Goal: Information Seeking & Learning: Learn about a topic

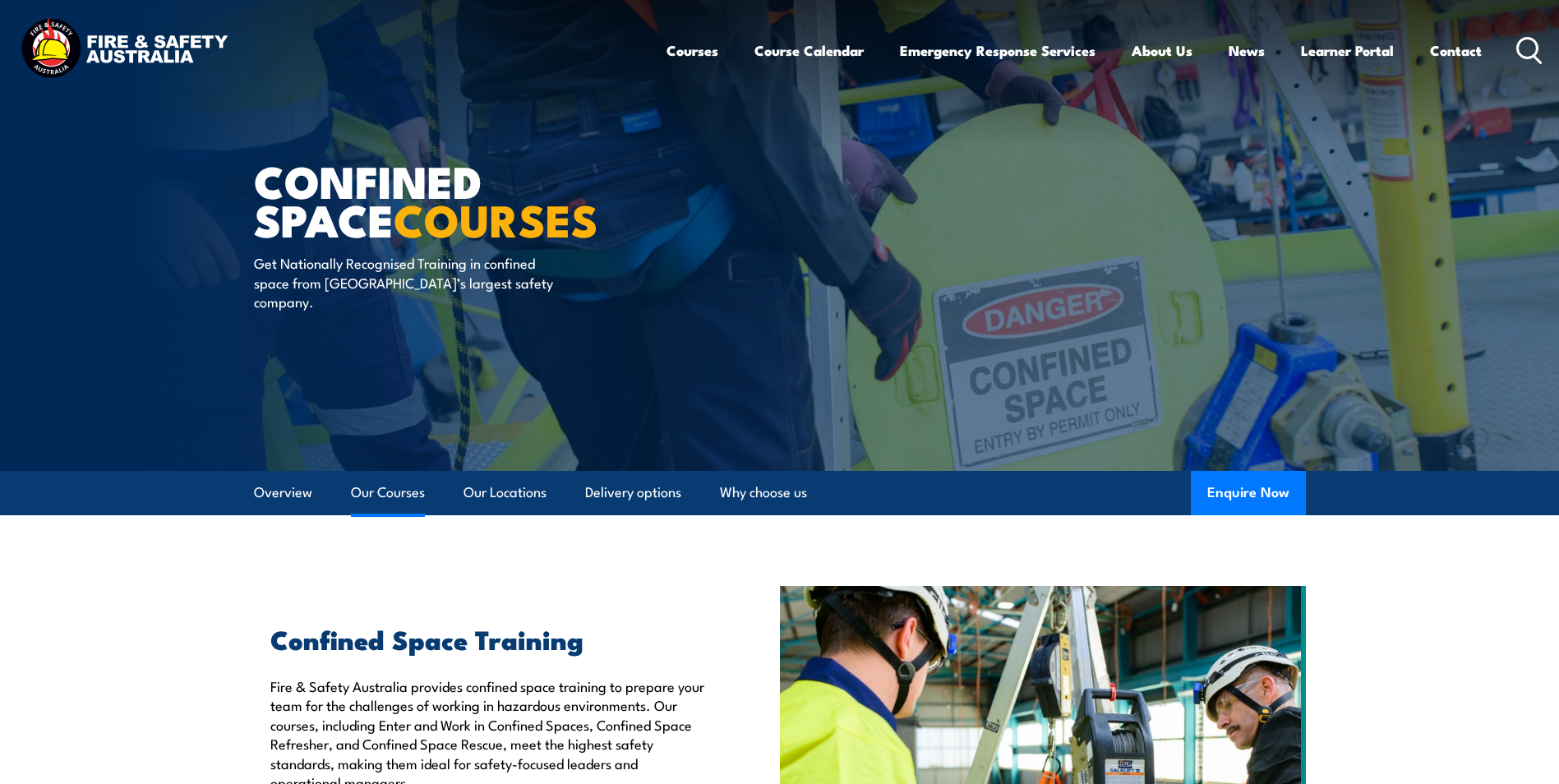
click at [361, 489] on link "Our Courses" at bounding box center [388, 492] width 74 height 43
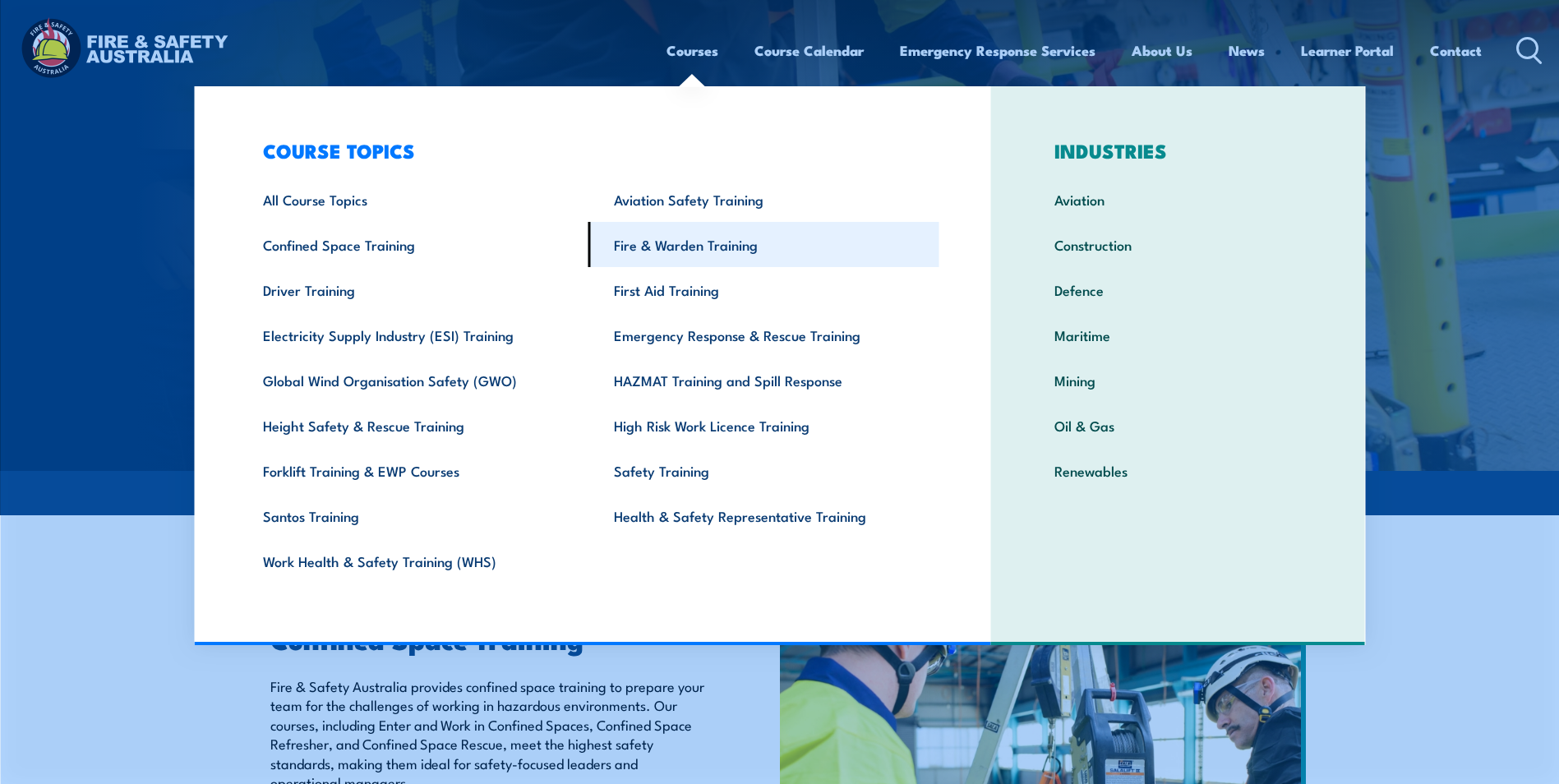
click at [651, 244] on link "Fire & Warden Training" at bounding box center [764, 245] width 351 height 45
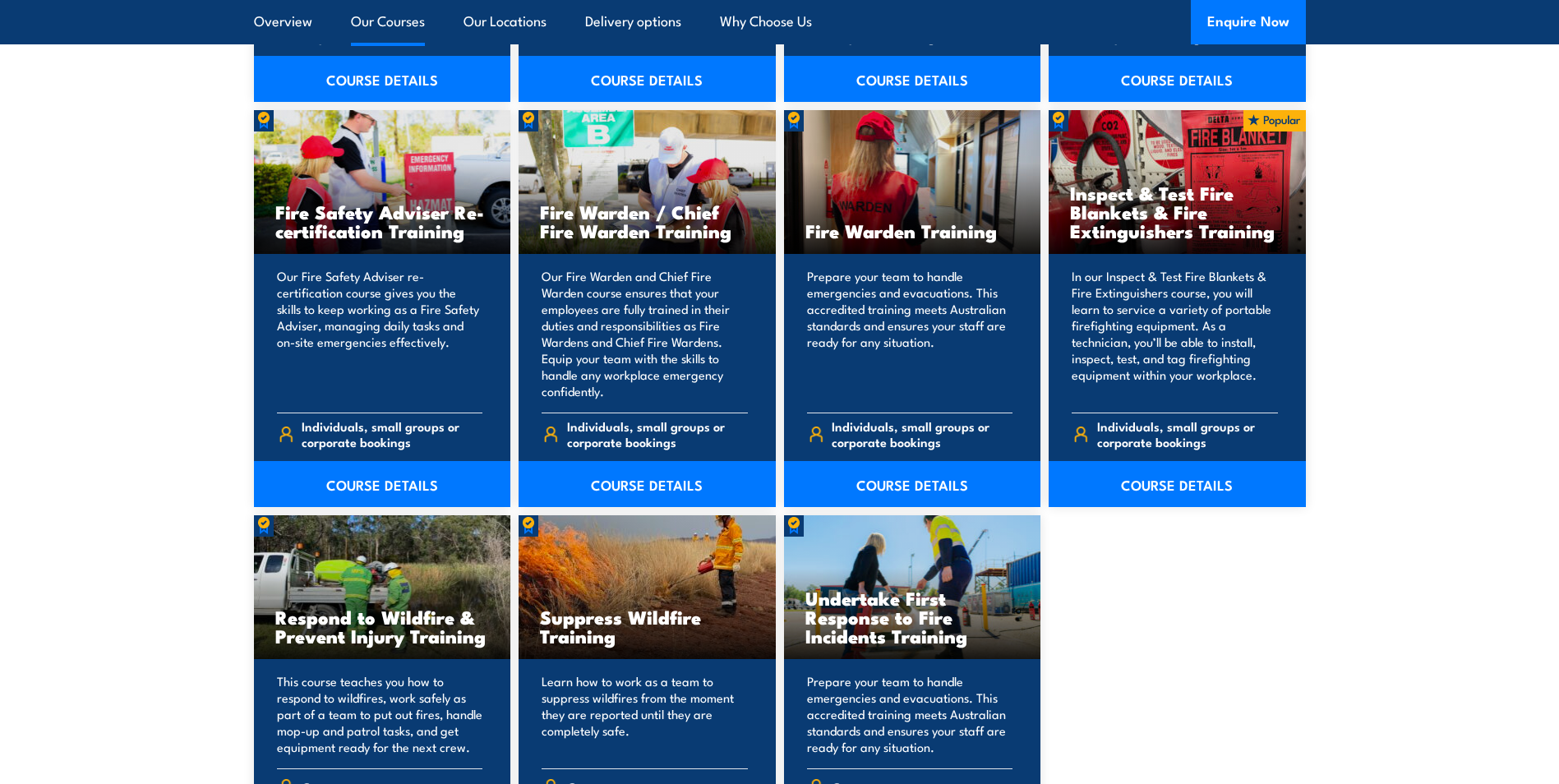
scroll to position [2130, 0]
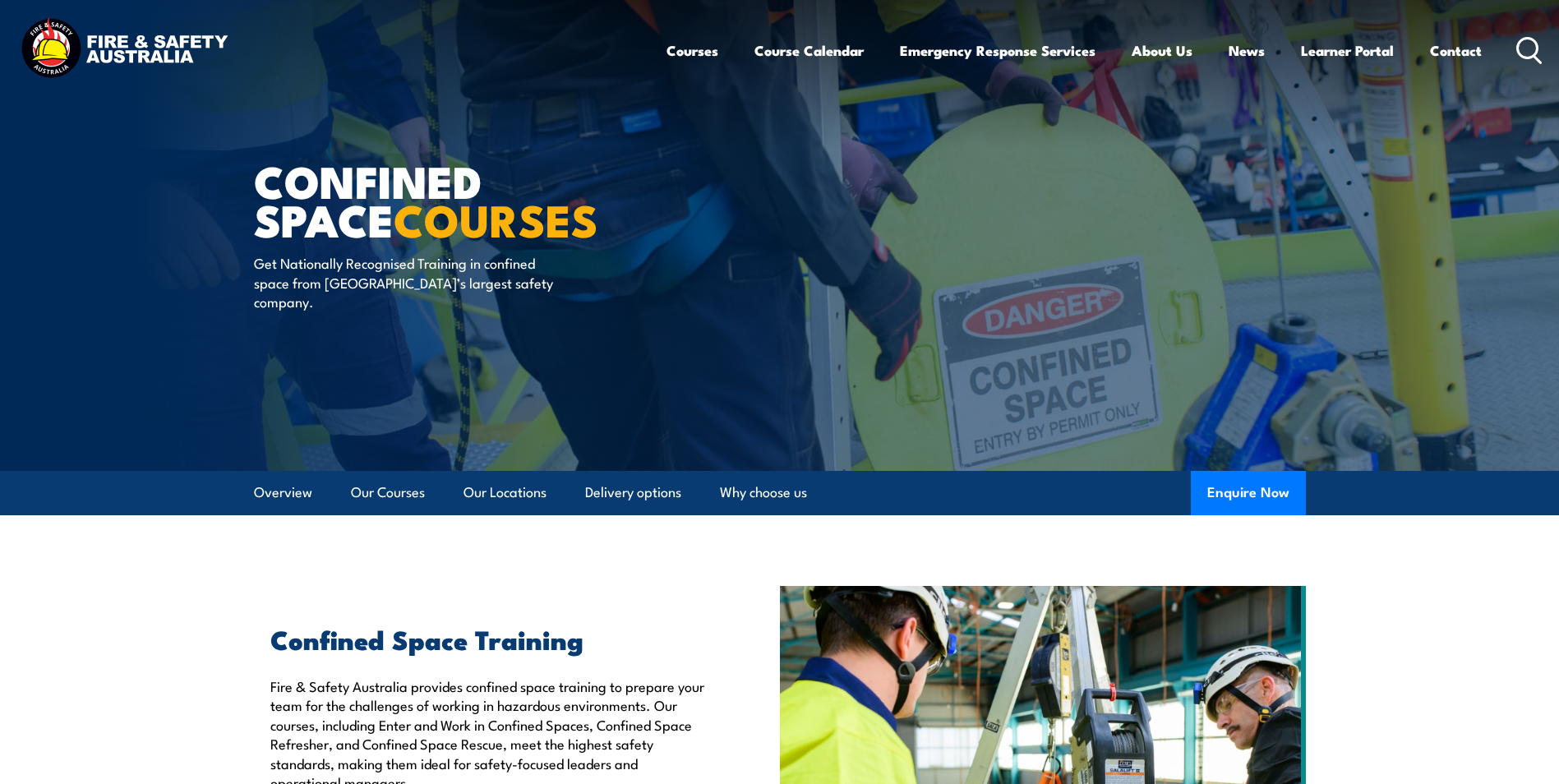
scroll to position [37, 0]
